Goal: Transaction & Acquisition: Obtain resource

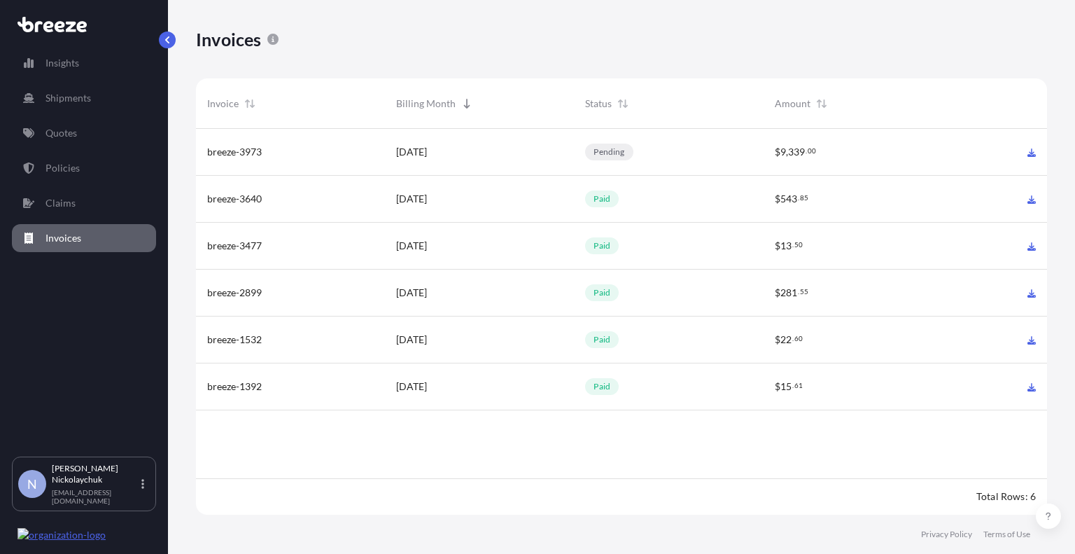
scroll to position [389, 841]
click at [603, 146] on div "pending" at bounding box center [609, 151] width 48 height 17
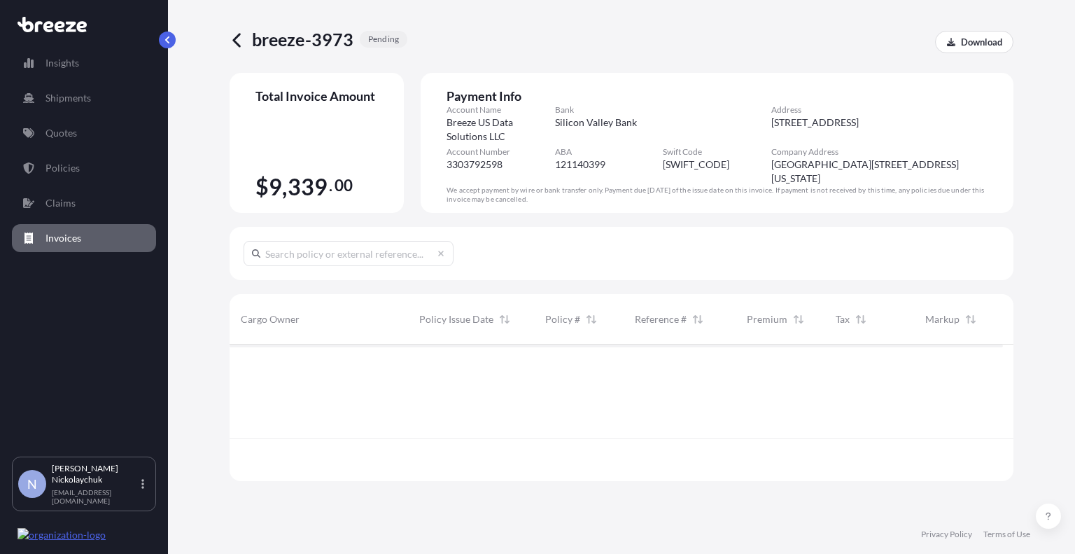
scroll to position [87, 773]
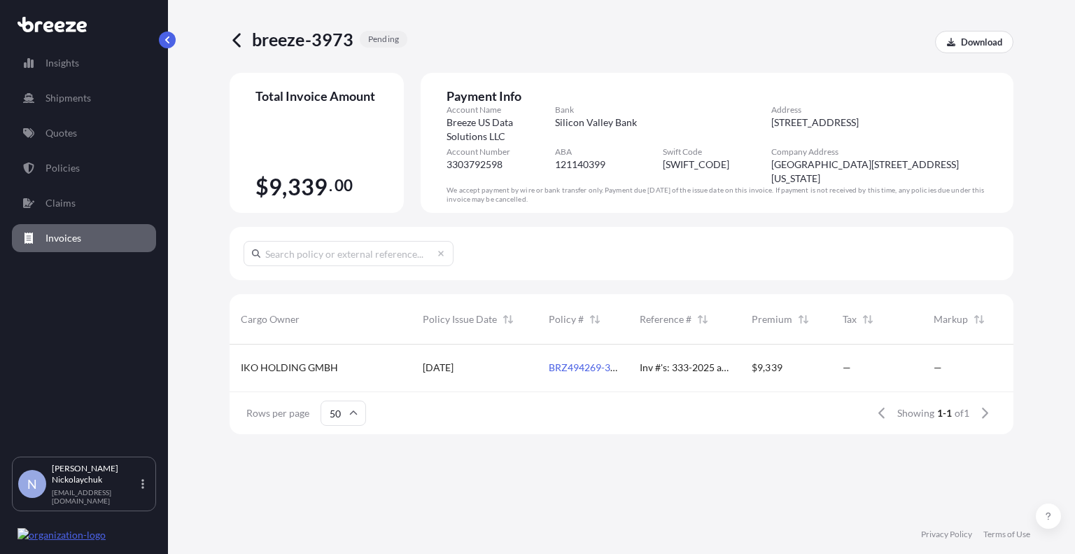
click at [560, 362] on link "BRZ494269-3" at bounding box center [586, 367] width 74 height 12
click at [969, 47] on p "Download" at bounding box center [981, 42] width 41 height 14
click at [78, 133] on link "Quotes" at bounding box center [84, 133] width 144 height 28
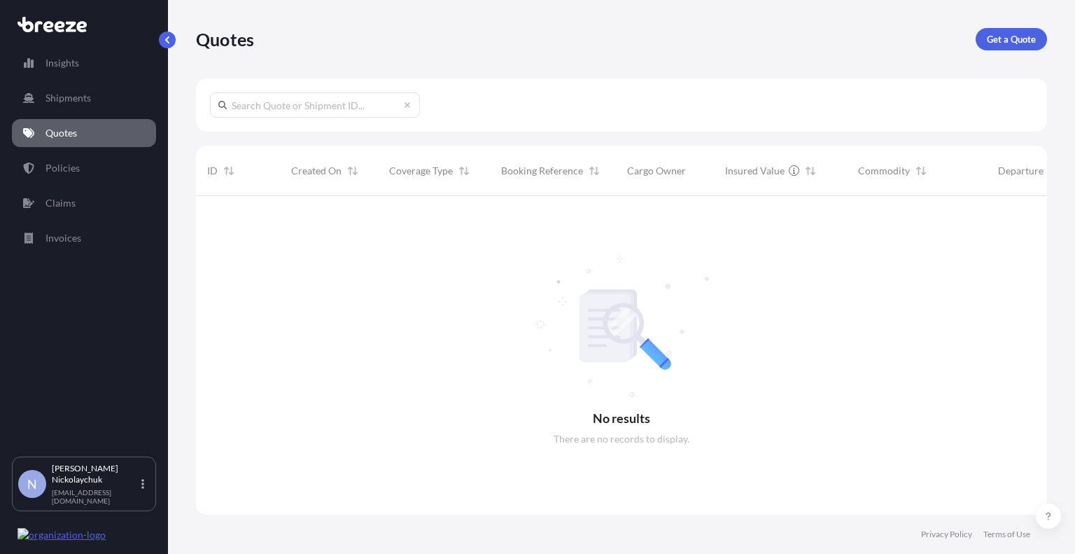
scroll to position [358, 841]
click at [1021, 48] on link "Get a Quote" at bounding box center [1011, 39] width 71 height 22
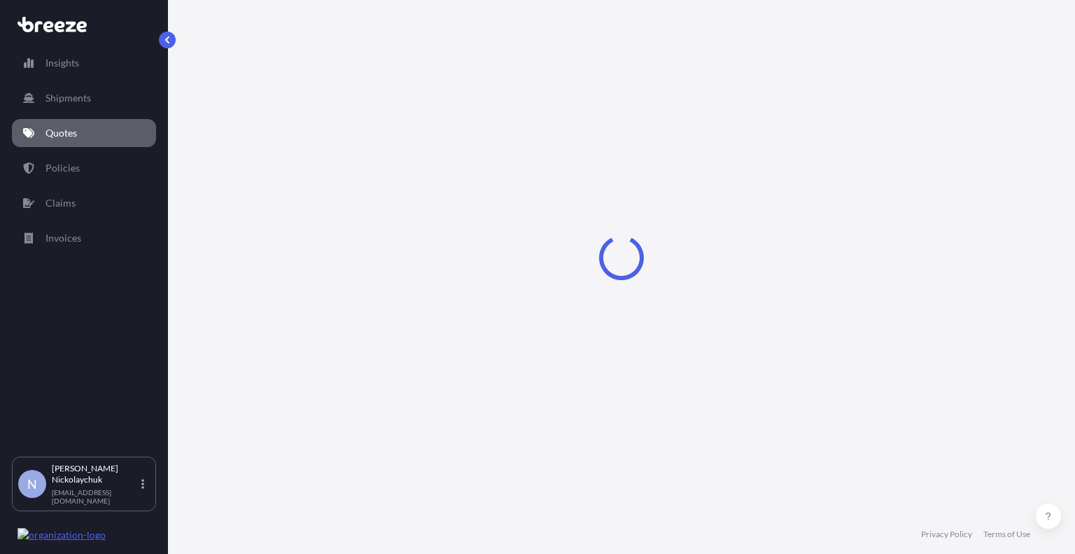
select select "Road"
select select "Sea"
select select "1"
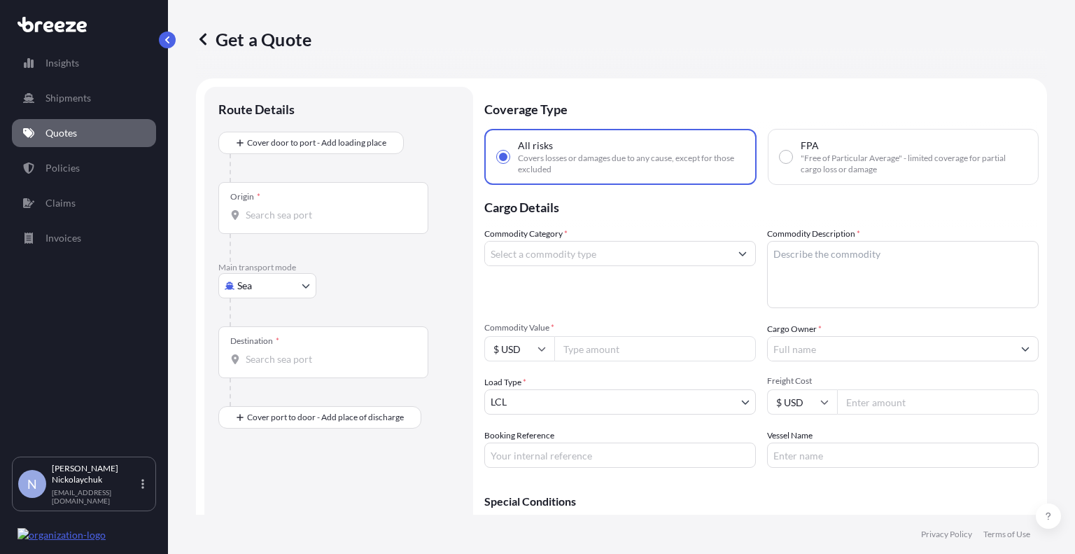
scroll to position [22, 0]
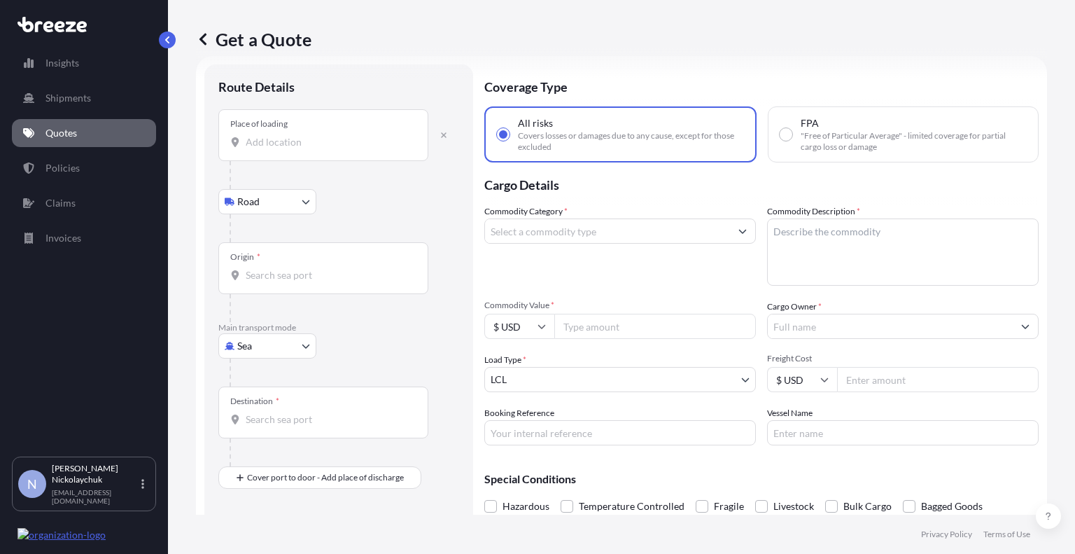
click at [304, 136] on input "Place of loading" at bounding box center [328, 142] width 165 height 14
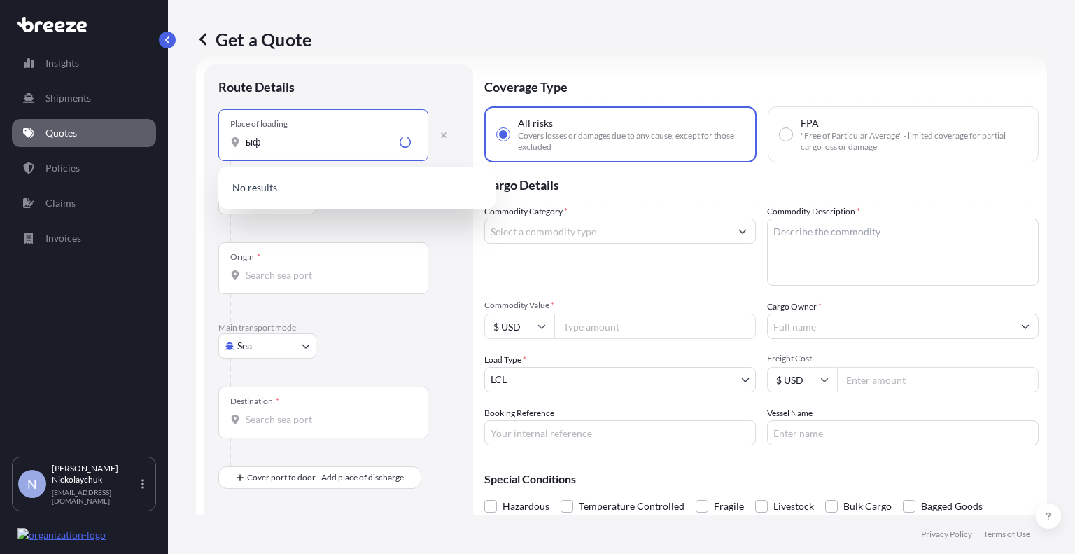
type input "ы"
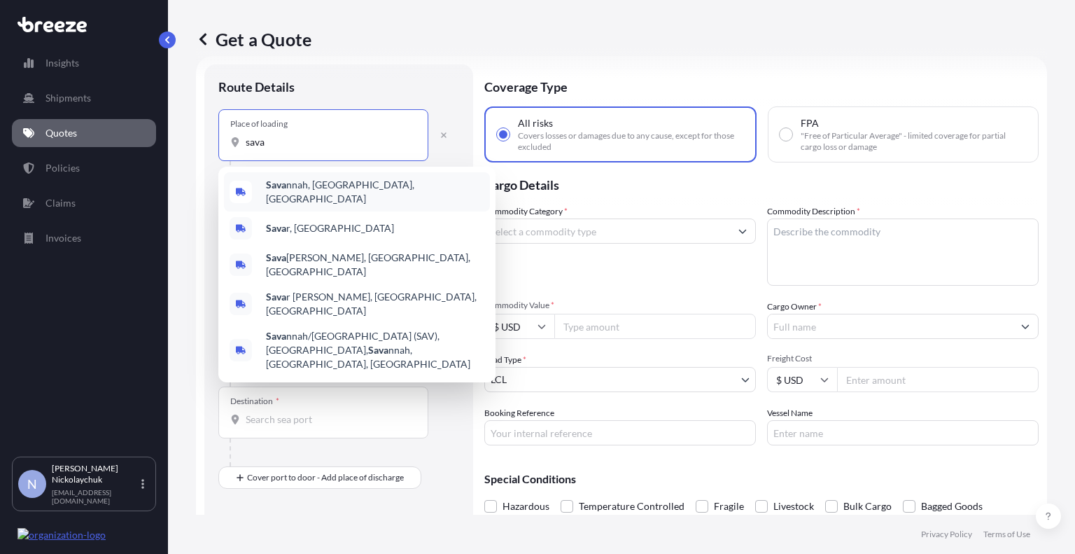
click at [306, 185] on span "[PERSON_NAME], [GEOGRAPHIC_DATA], [GEOGRAPHIC_DATA]" at bounding box center [375, 192] width 218 height 28
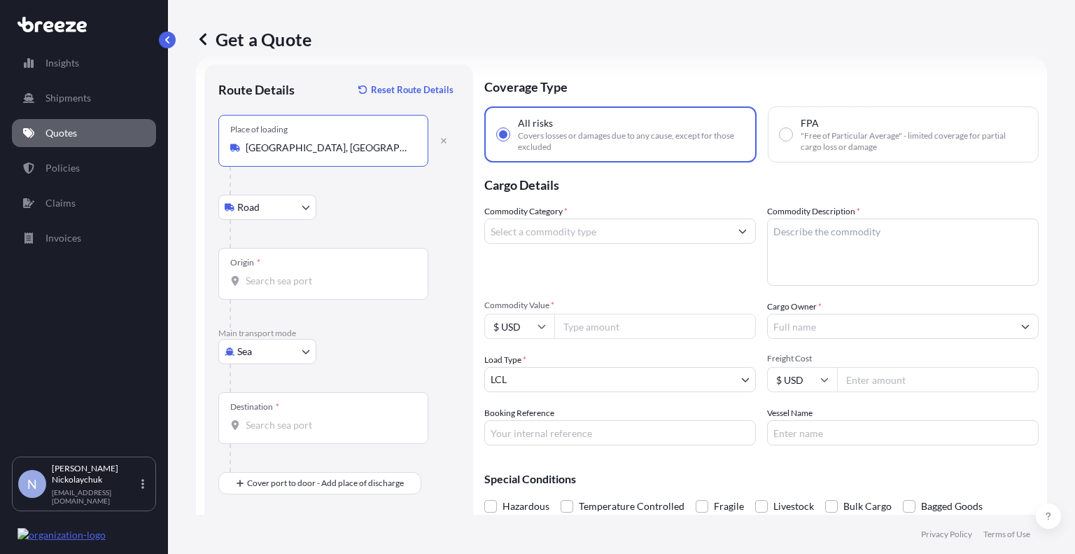
type input "[GEOGRAPHIC_DATA], [GEOGRAPHIC_DATA], [GEOGRAPHIC_DATA]"
click at [309, 283] on input "Origin *" at bounding box center [328, 281] width 165 height 14
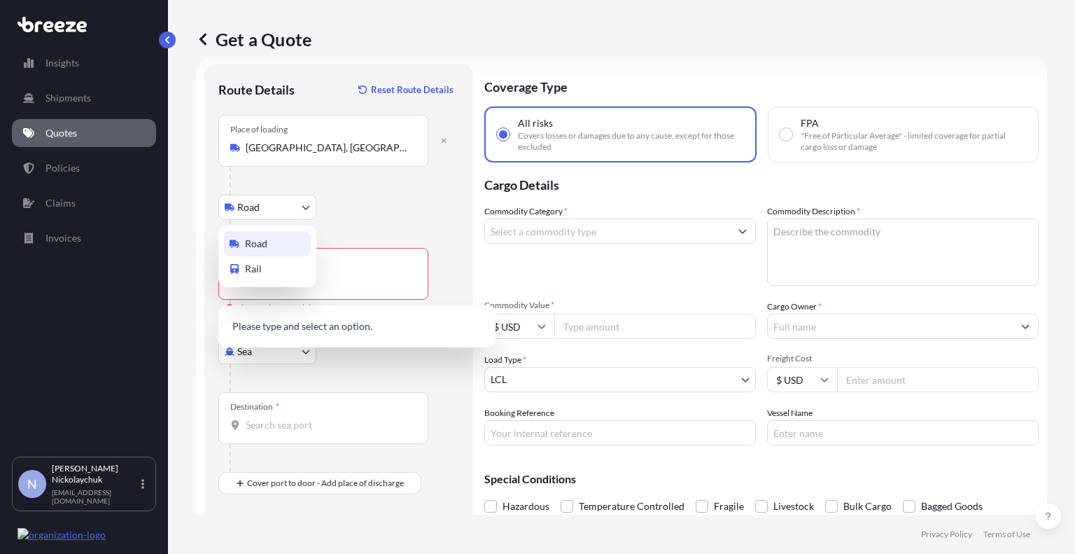
click at [287, 206] on body "5 options available. 0 options available. 5 options available. 0 options availa…" at bounding box center [537, 277] width 1075 height 554
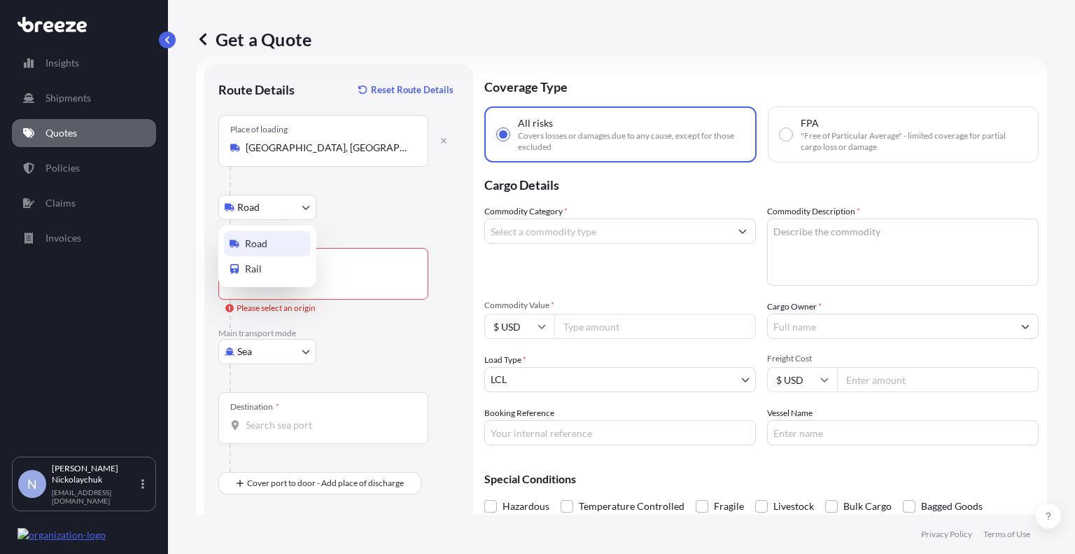
click at [279, 239] on div "Road" at bounding box center [267, 243] width 87 height 25
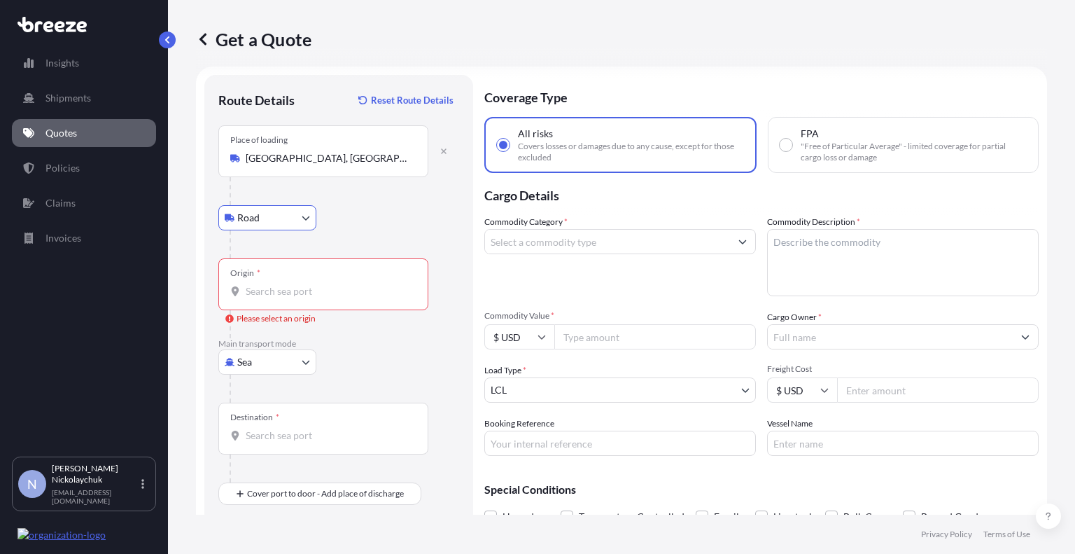
scroll to position [0, 0]
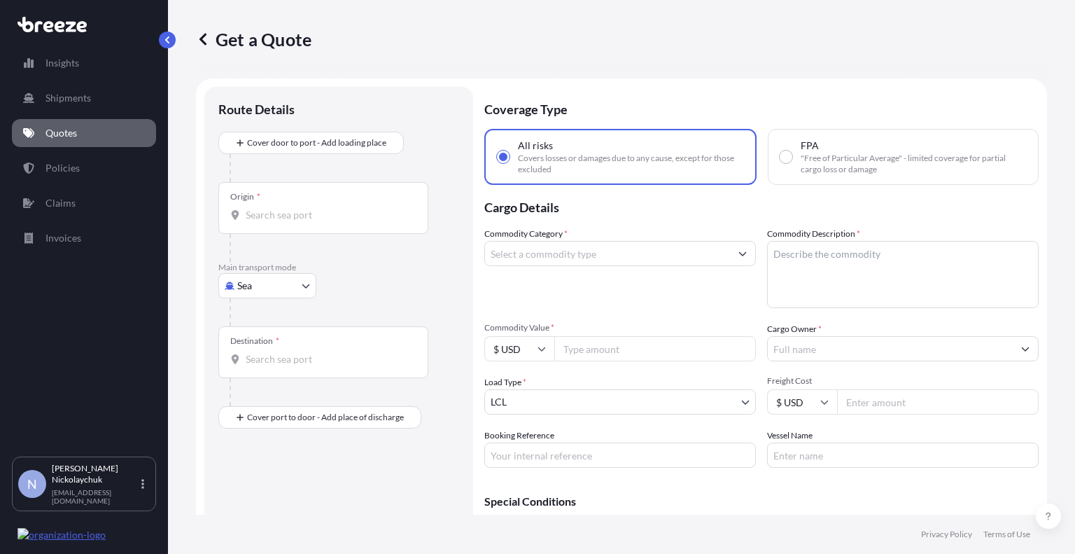
click at [289, 216] on input "Origin *" at bounding box center [328, 215] width 165 height 14
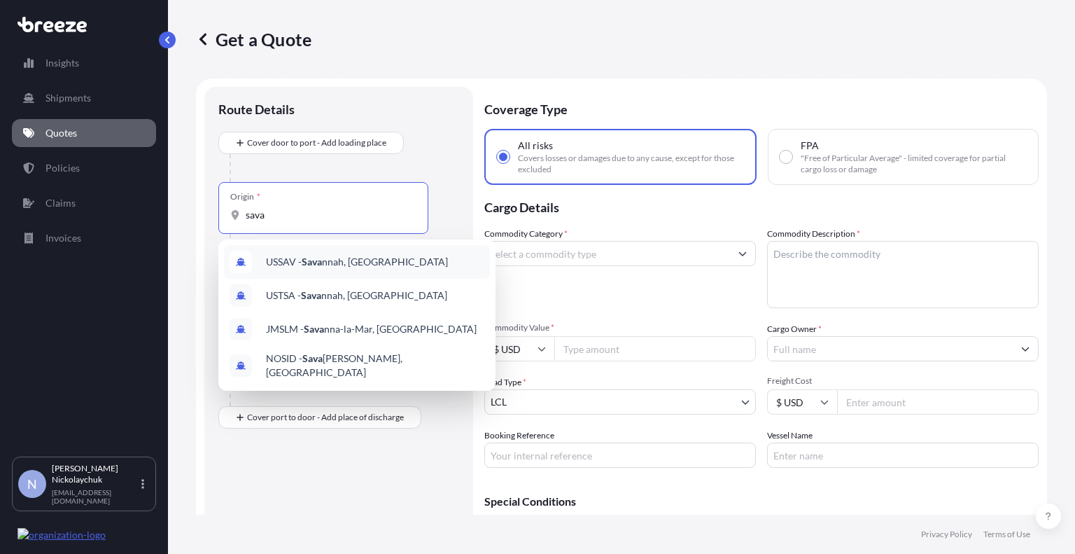
click at [335, 259] on span "USSAV - [PERSON_NAME], [GEOGRAPHIC_DATA]" at bounding box center [357, 262] width 182 height 14
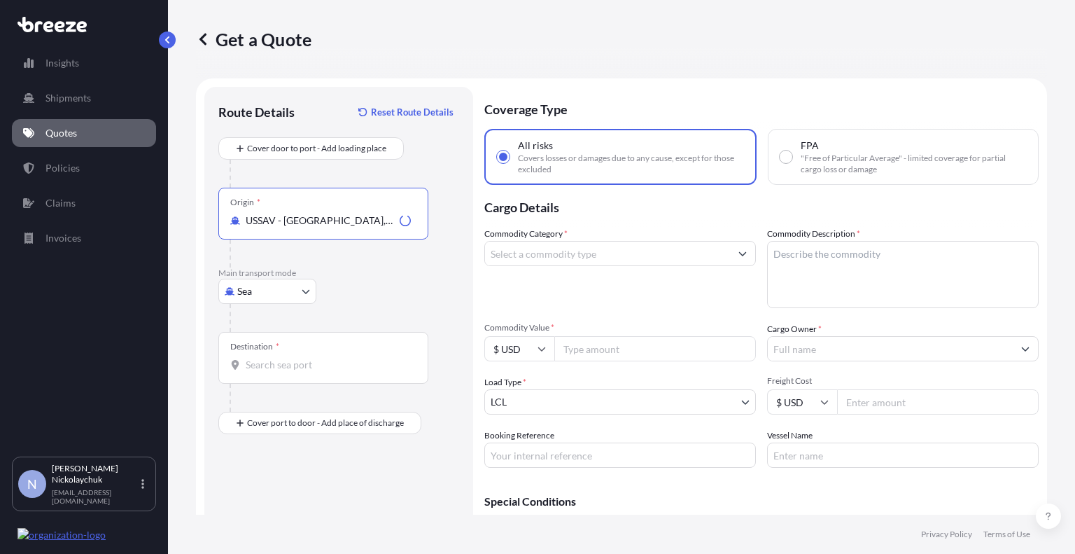
type input "USSAV - [GEOGRAPHIC_DATA], [GEOGRAPHIC_DATA]"
click at [281, 298] on body "0 options available. 4 options available. Insights Shipments Quotes Policies Cl…" at bounding box center [537, 277] width 1075 height 554
click at [272, 382] on div "Road" at bounding box center [267, 377] width 87 height 25
select select "Road"
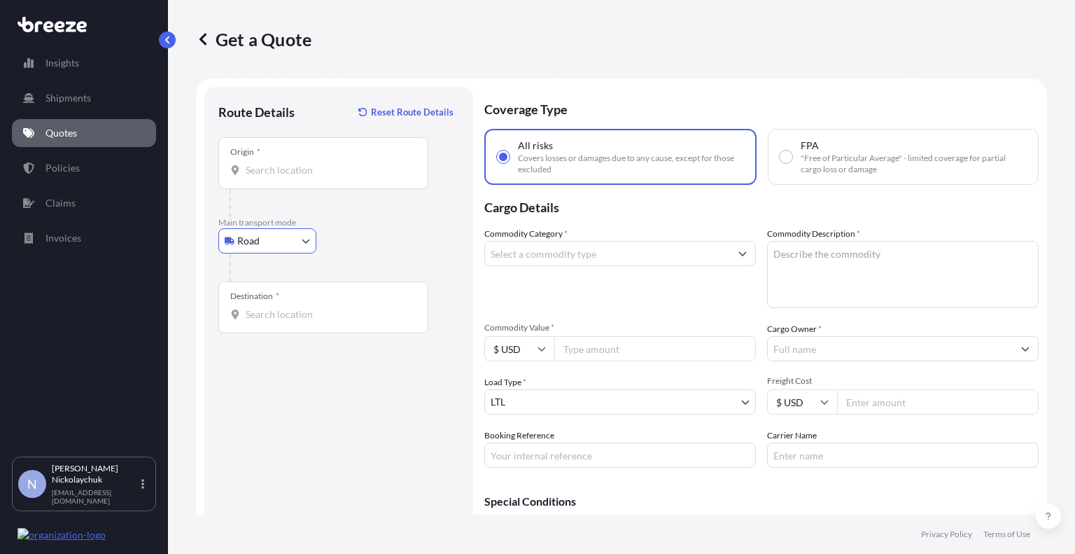
click at [292, 311] on input "Destination *" at bounding box center [328, 314] width 165 height 14
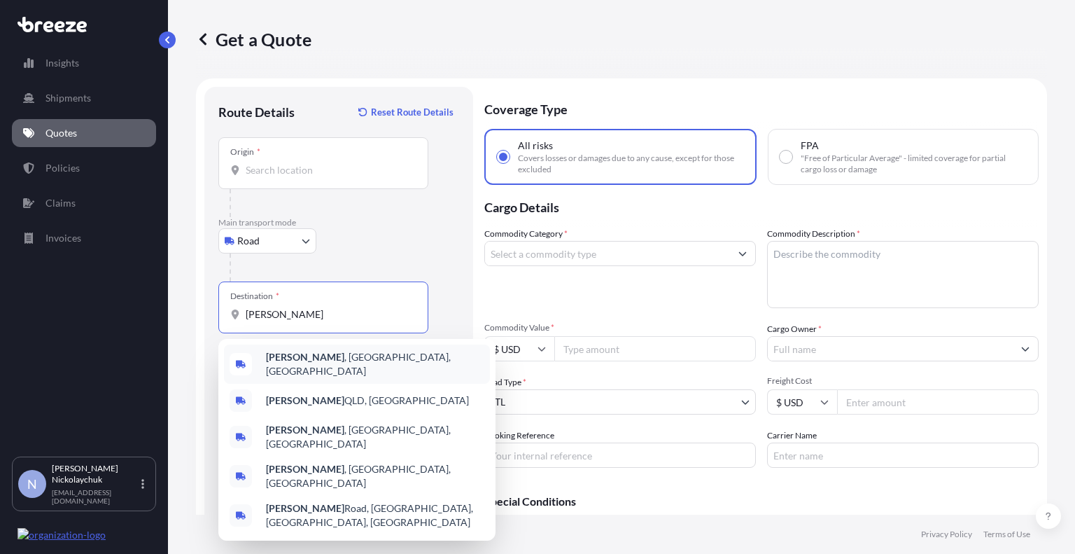
click at [311, 353] on div "Griffin , [GEOGRAPHIC_DATA], [GEOGRAPHIC_DATA]" at bounding box center [357, 363] width 266 height 39
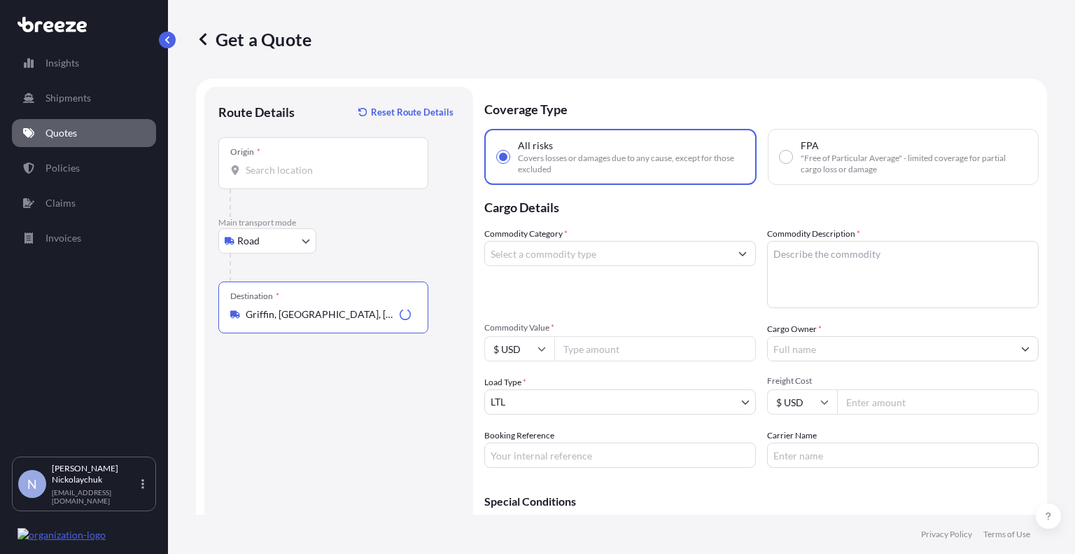
type input "Griffin, [GEOGRAPHIC_DATA], [GEOGRAPHIC_DATA]"
click at [411, 375] on div "Route Details Reset Route Details Place of loading Road Road Rail Origin * Main…" at bounding box center [338, 337] width 241 height 473
click at [287, 168] on input "Origin *" at bounding box center [328, 170] width 165 height 14
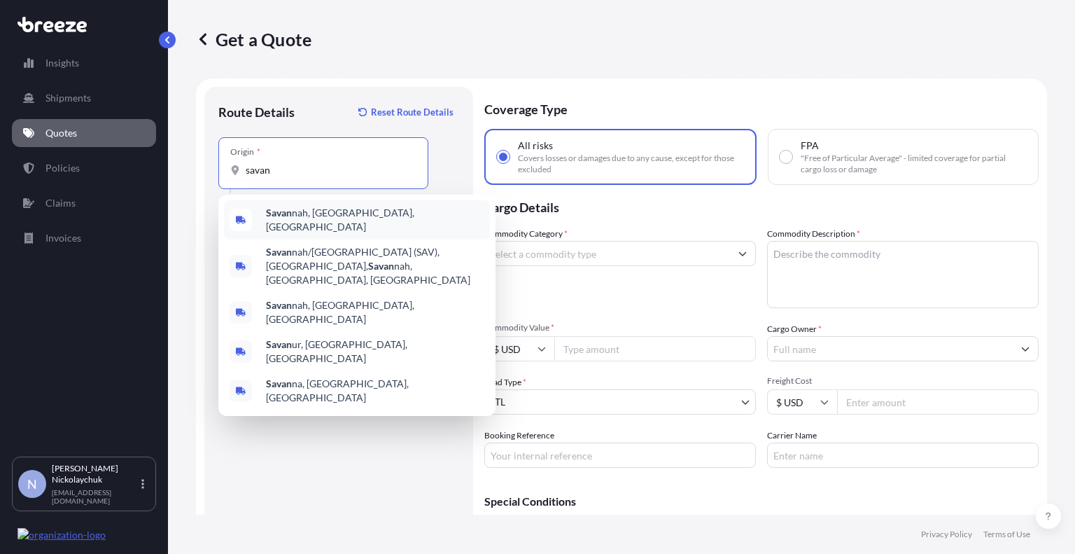
click at [323, 216] on span "Savan nah, [GEOGRAPHIC_DATA], [GEOGRAPHIC_DATA]" at bounding box center [375, 220] width 218 height 28
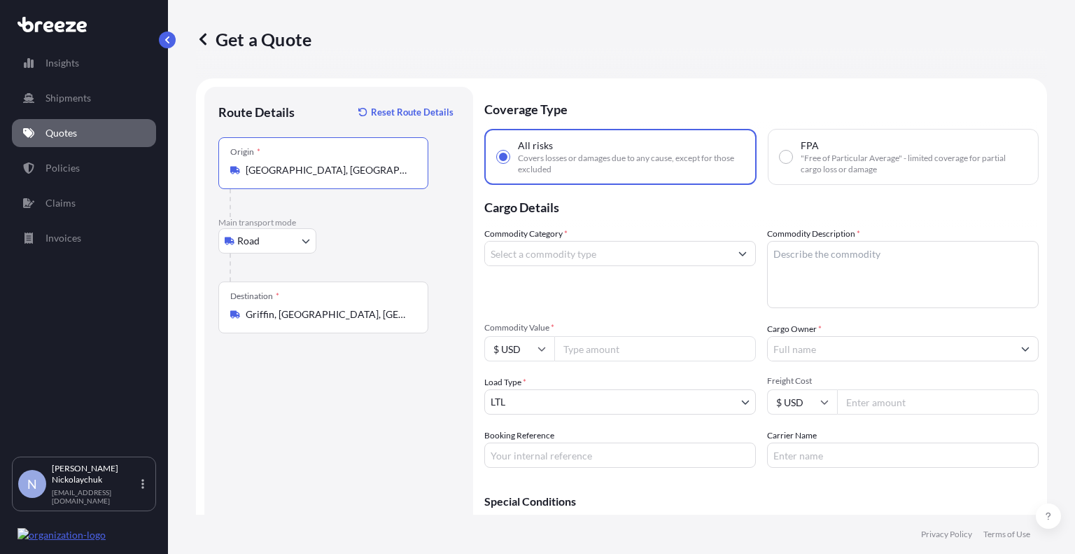
type input "[GEOGRAPHIC_DATA], [GEOGRAPHIC_DATA], [GEOGRAPHIC_DATA]"
click at [408, 244] on div "Road Sea Air Road Rail" at bounding box center [338, 240] width 241 height 25
click at [563, 255] on input "Commodity Category *" at bounding box center [607, 253] width 245 height 25
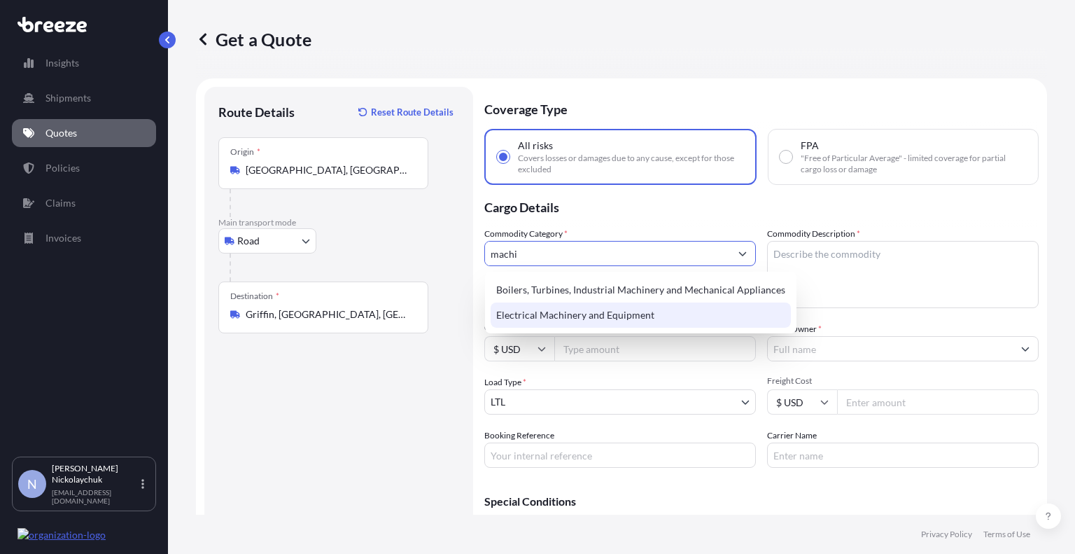
click at [584, 321] on div "Electrical Machinery and Equipment" at bounding box center [641, 314] width 300 height 25
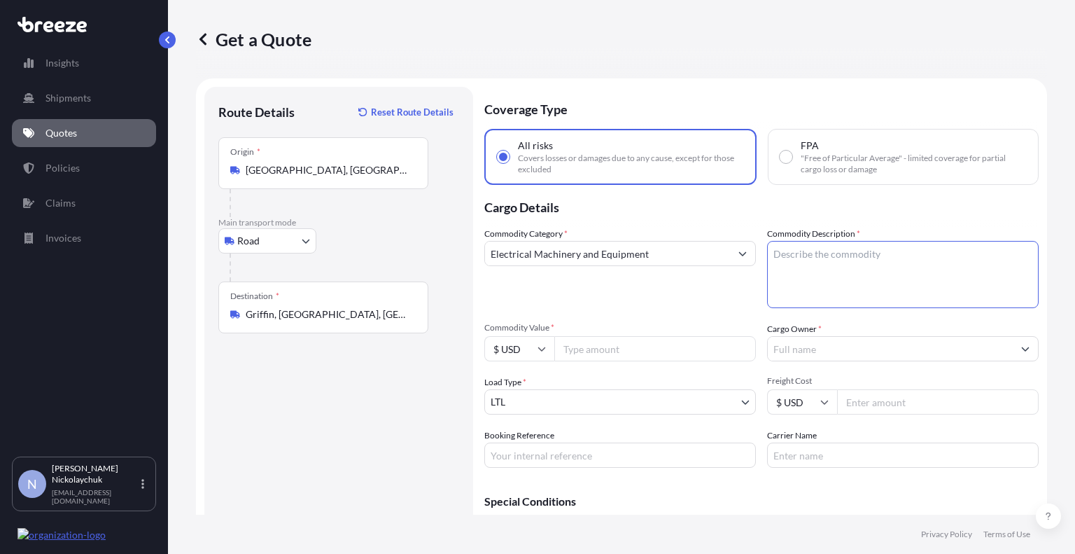
click at [829, 259] on textarea "Commodity Description *" at bounding box center [903, 274] width 272 height 67
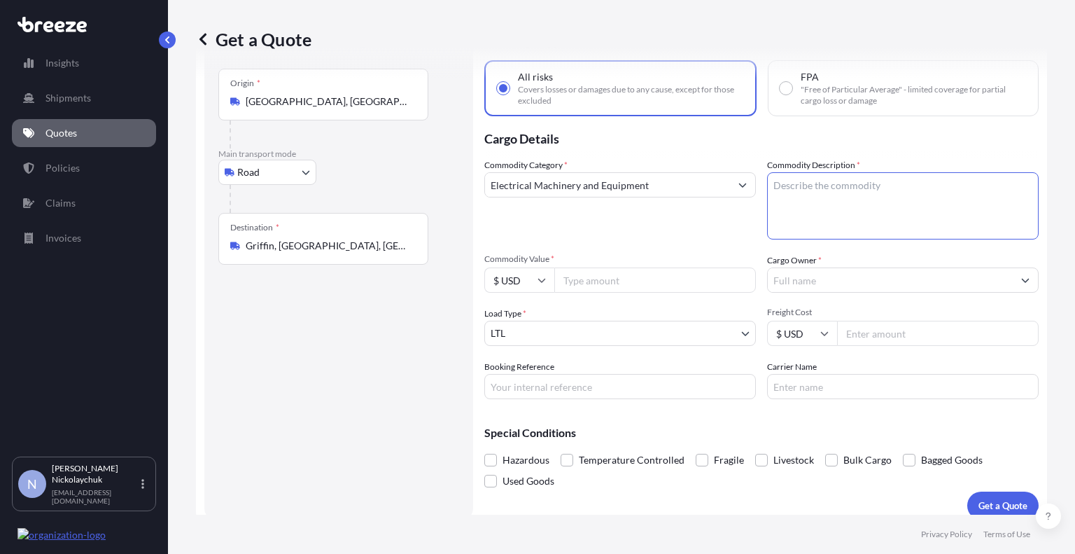
scroll to position [69, 0]
click at [586, 277] on input "Commodity Value *" at bounding box center [655, 279] width 202 height 25
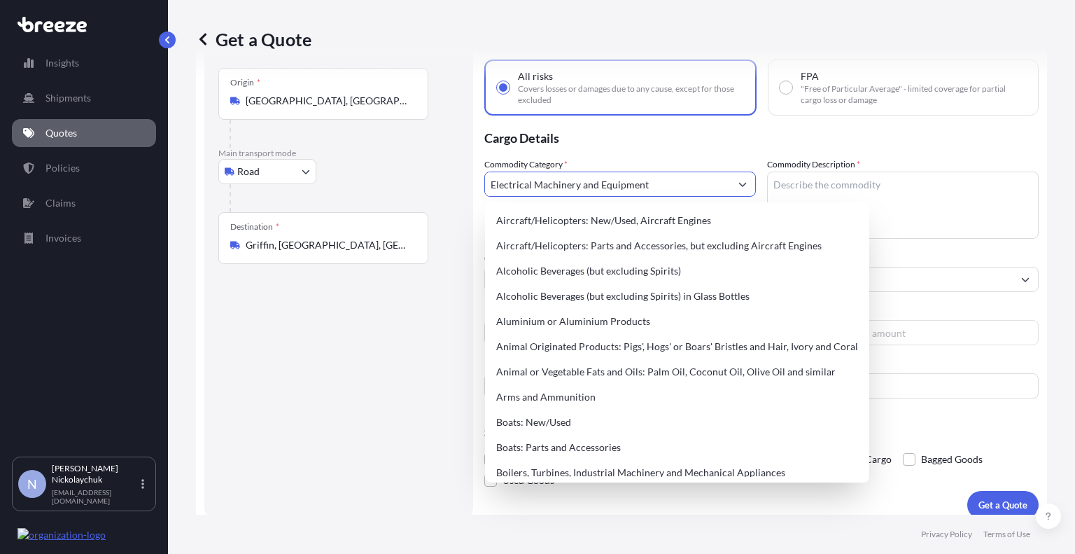
click at [563, 190] on input "Electrical Machinery and Equipment" at bounding box center [607, 183] width 245 height 25
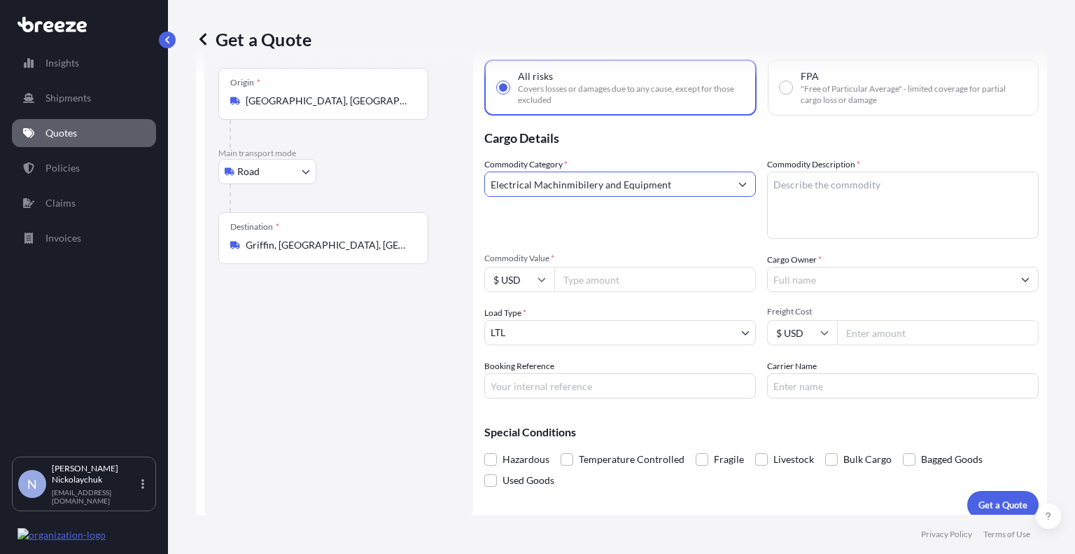
drag, startPoint x: 676, startPoint y: 183, endPoint x: 388, endPoint y: 188, distance: 287.7
click at [388, 188] on form "Route Details Reset Route Details Place of loading Road Road Rail Origin * [GEO…" at bounding box center [621, 268] width 851 height 518
type input "m"
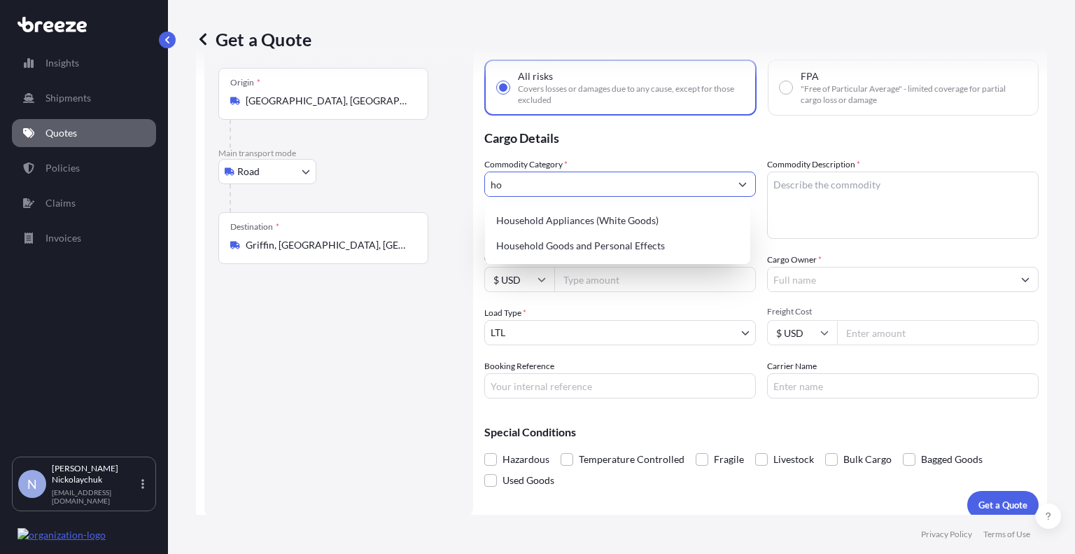
type input "h"
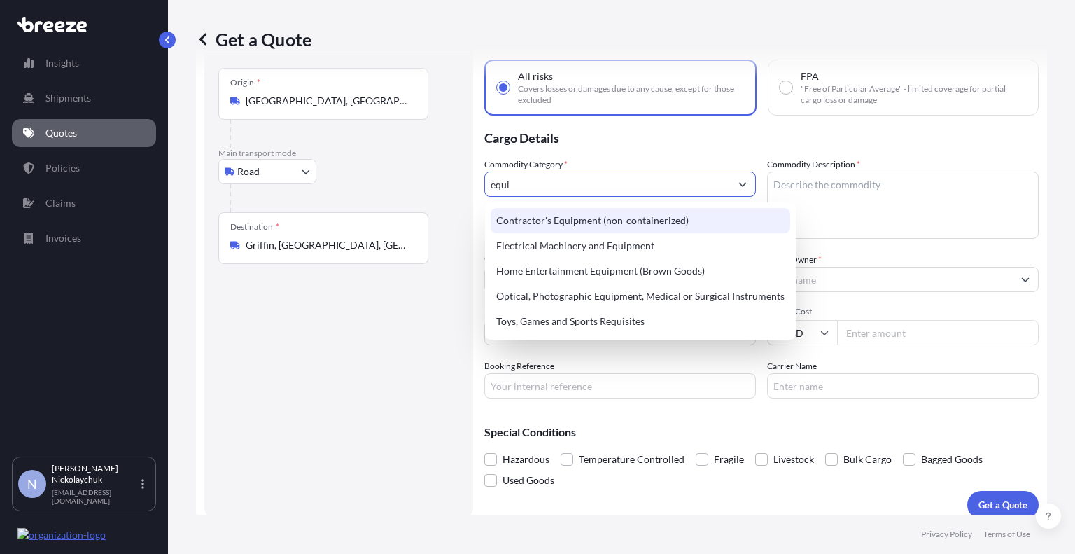
click at [571, 221] on div "Contractor's Equipment (non-containerized)" at bounding box center [641, 220] width 300 height 25
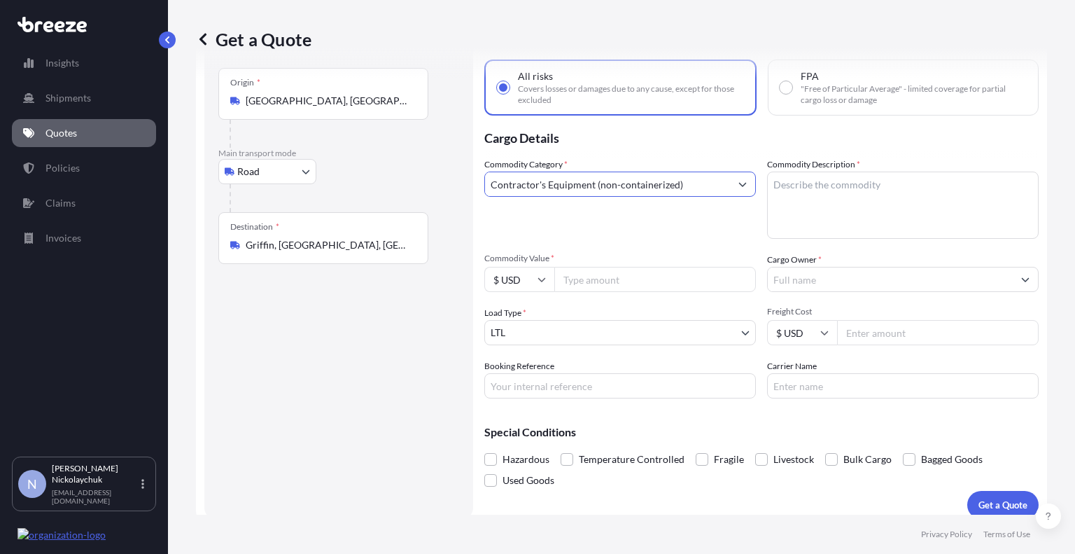
type input "Contractor's Equipment (non-containerized)"
click at [603, 225] on div "Commodity Category * Contractor's Equipment (non-containerized)" at bounding box center [620, 197] width 272 height 81
click at [780, 215] on textarea "Commodity Description *" at bounding box center [903, 204] width 272 height 67
paste textarea "MOBILE HOUSE"
type textarea "MOBILE HOUSE"
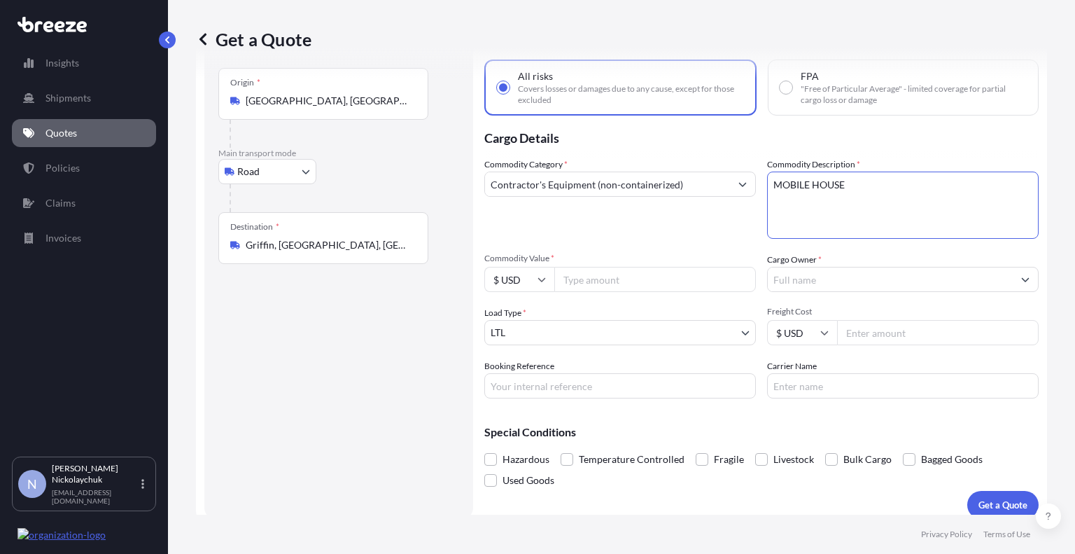
click at [594, 285] on input "Commodity Value *" at bounding box center [655, 279] width 202 height 25
type input "37800"
click at [582, 335] on body "Insights Shipments Quotes Policies Claims Invoices N [PERSON_NAME] [EMAIL_ADDRE…" at bounding box center [537, 277] width 1075 height 554
click at [578, 391] on input "Booking Reference" at bounding box center [620, 385] width 272 height 25
click at [661, 416] on div "Special Conditions Hazardous Temperature Controlled Fragile Livestock Bulk Carg…" at bounding box center [761, 449] width 554 height 81
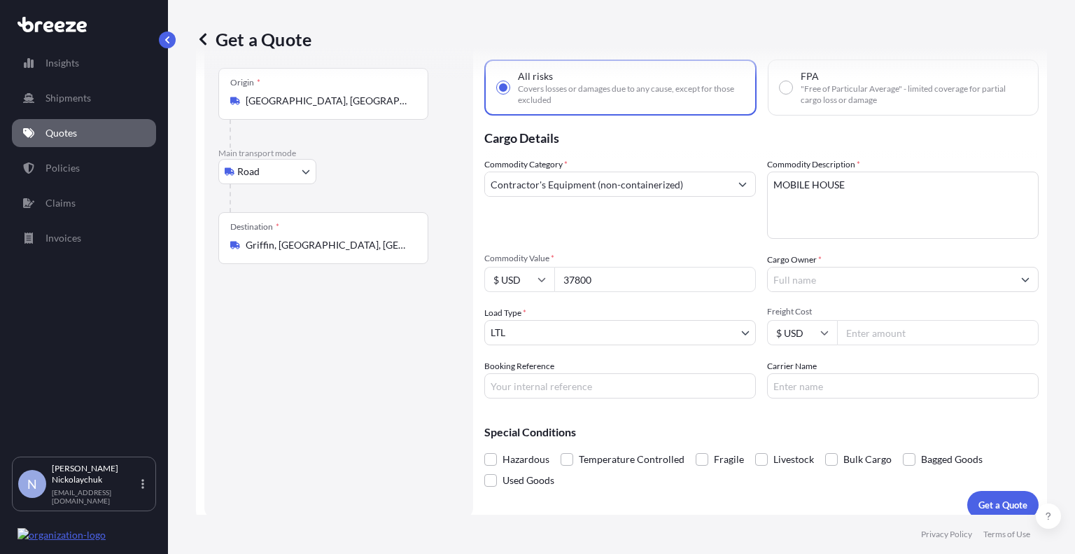
click at [801, 280] on input "Cargo Owner *" at bounding box center [890, 279] width 245 height 25
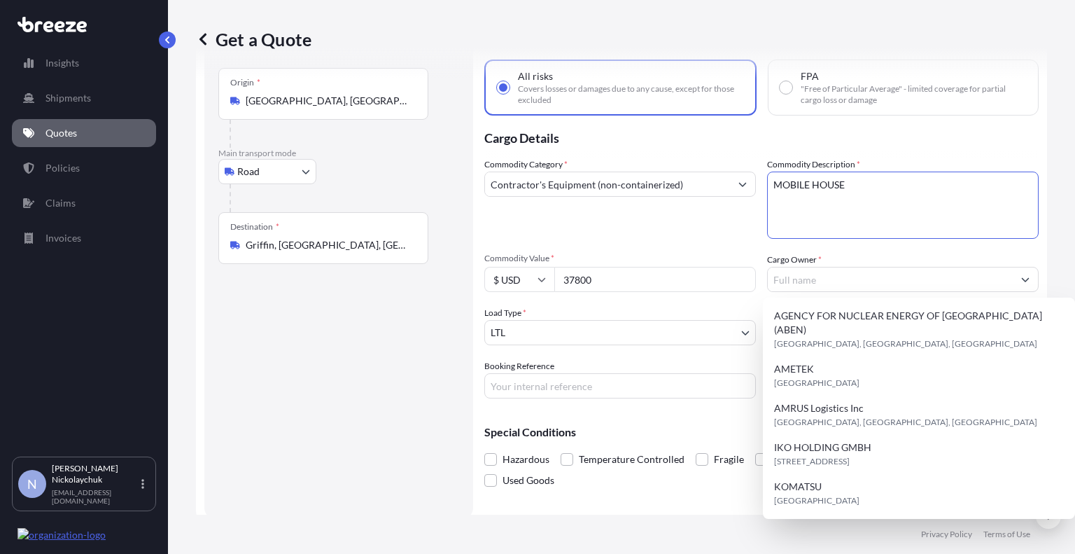
click at [784, 236] on textarea "MOBILE HOUSE" at bounding box center [903, 204] width 272 height 67
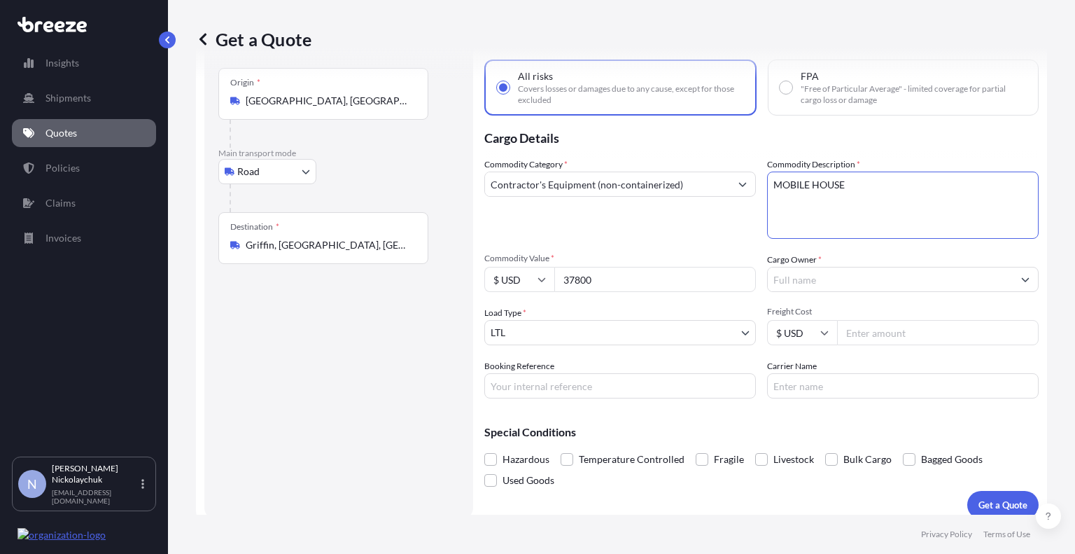
click at [800, 288] on input "Cargo Owner *" at bounding box center [890, 279] width 245 height 25
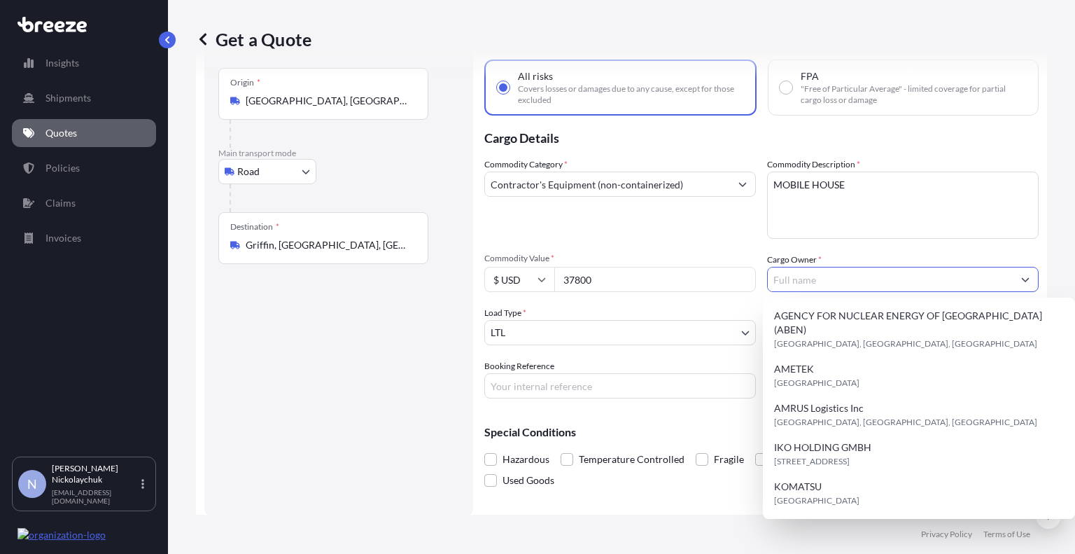
paste input "MS Park Construction LLC"
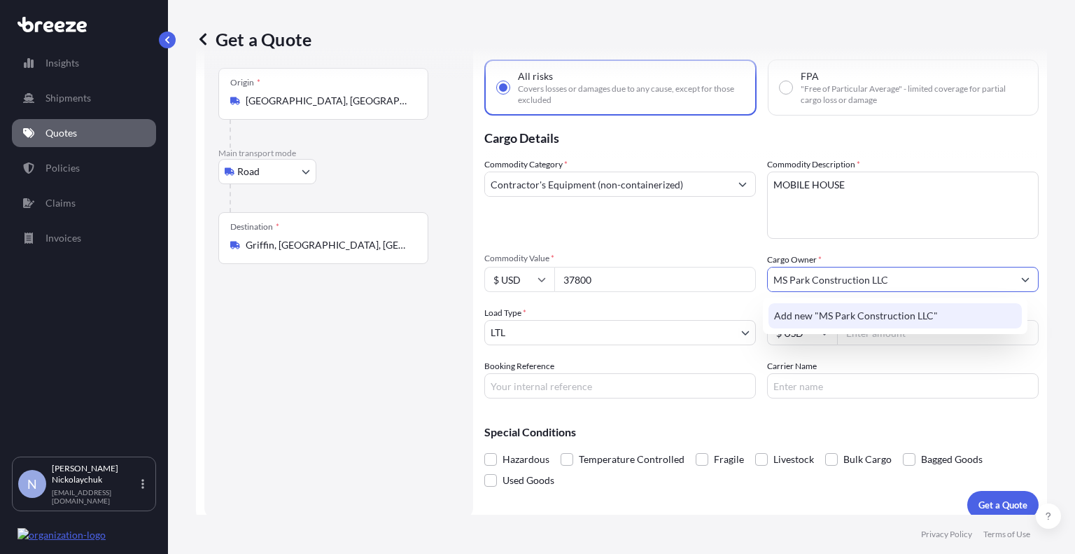
click at [791, 307] on div "Add new "MS Park Construction LLC"" at bounding box center [896, 315] width 254 height 25
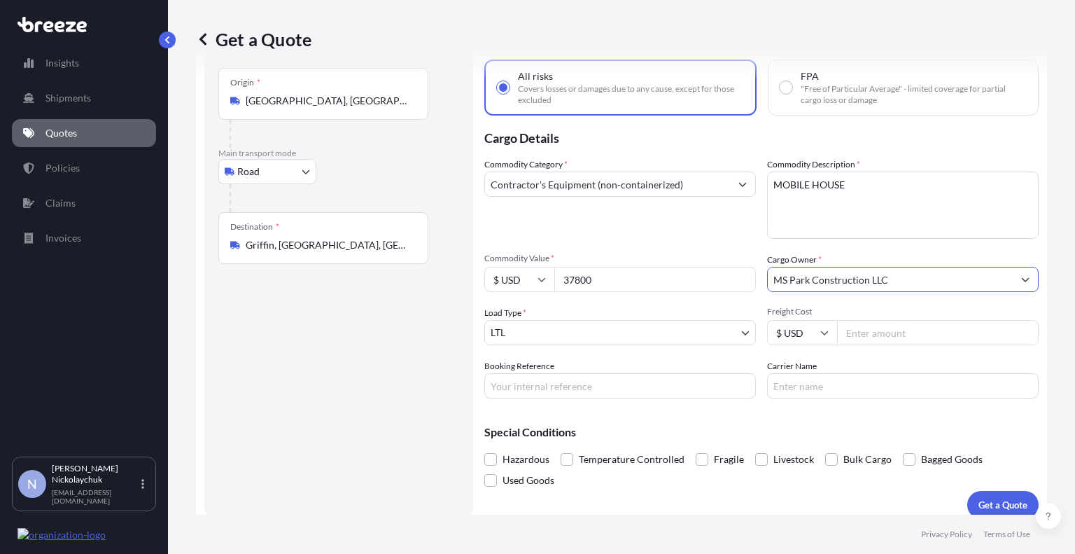
type input "MS Park Construction LLC"
click at [860, 335] on input "Freight Cost" at bounding box center [938, 332] width 202 height 25
type input "6000"
click at [818, 409] on div "Special Conditions Hazardous Temperature Controlled Fragile Livestock Bulk Carg…" at bounding box center [761, 449] width 554 height 81
click at [790, 380] on input "Carrier Name" at bounding box center [903, 385] width 272 height 25
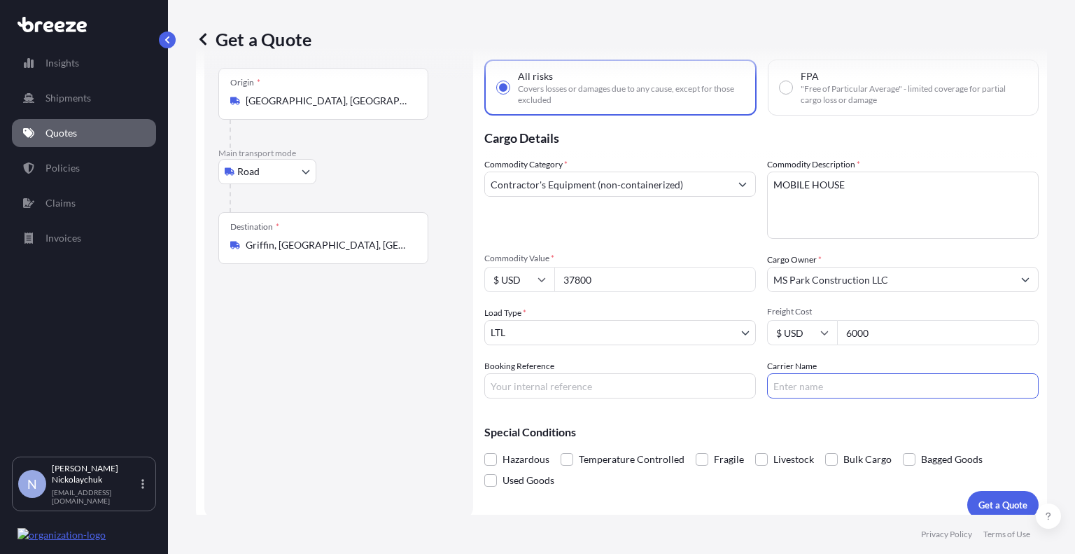
paste input "GLOBALTRANZ AGENCY"
type input "GLOBALTRANZ AGENCY"
click at [774, 417] on div "Special Conditions Hazardous Temperature Controlled Fragile Livestock Bulk Carg…" at bounding box center [761, 449] width 554 height 81
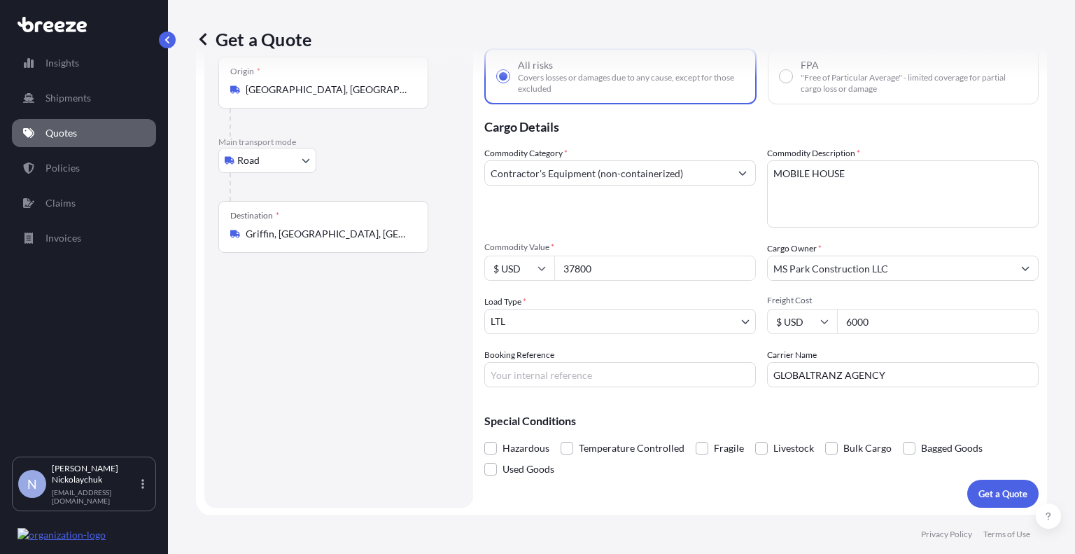
scroll to position [82, 0]
click at [827, 447] on span at bounding box center [831, 446] width 13 height 13
click at [825, 436] on input "Bulk Cargo" at bounding box center [825, 436] width 0 height 0
click at [1007, 499] on button "Get a Quote" at bounding box center [1002, 492] width 71 height 28
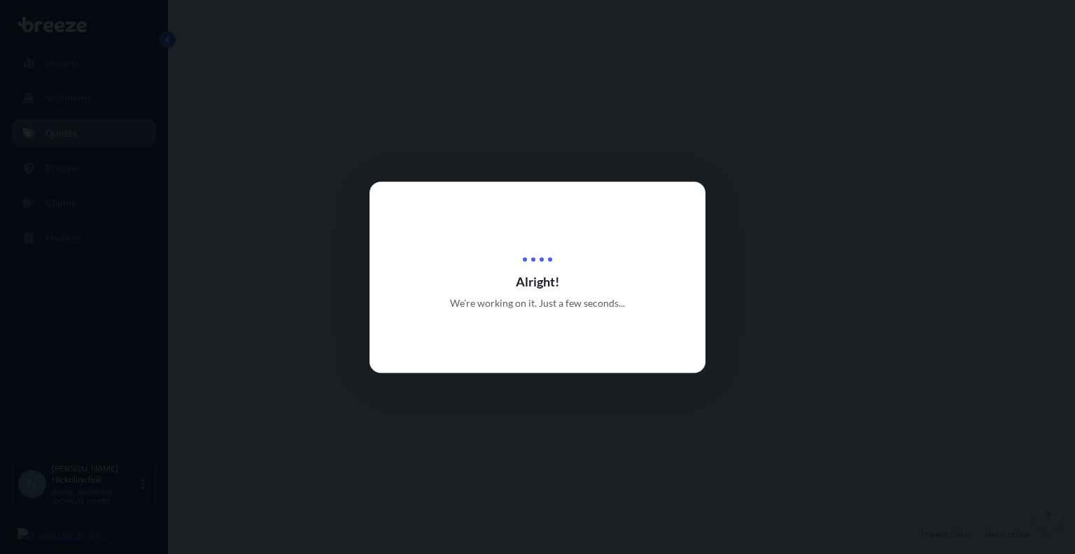
select select "Road"
select select "1"
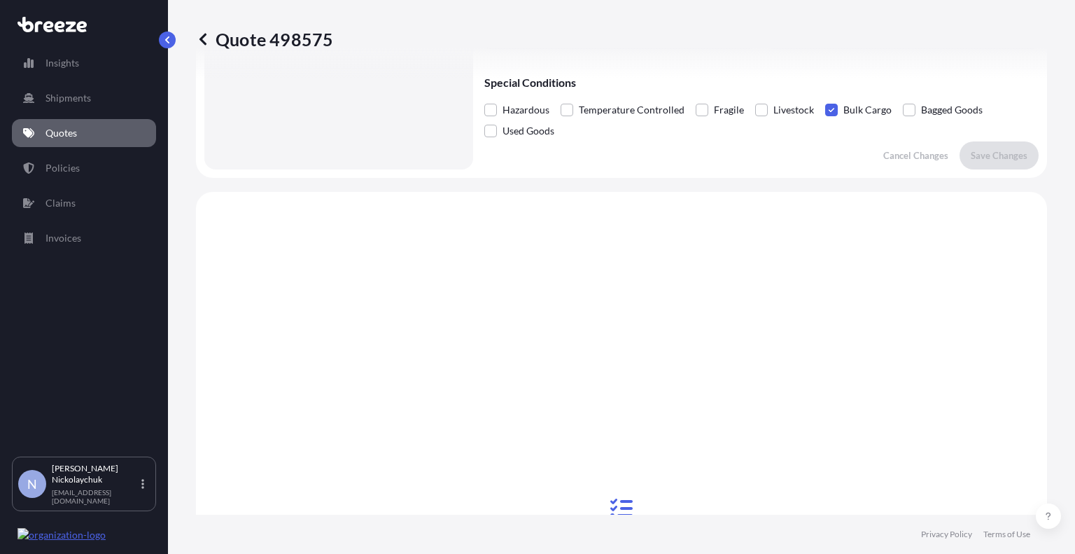
scroll to position [419, 0]
